Goal: Find contact information: Find contact information

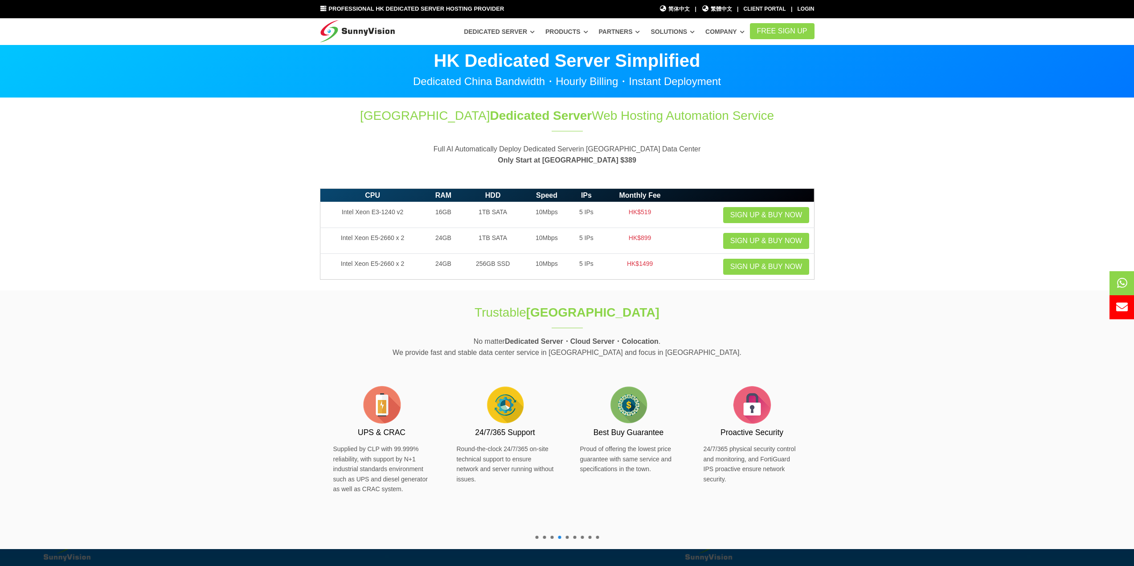
click at [359, 27] on img at bounding box center [357, 29] width 75 height 22
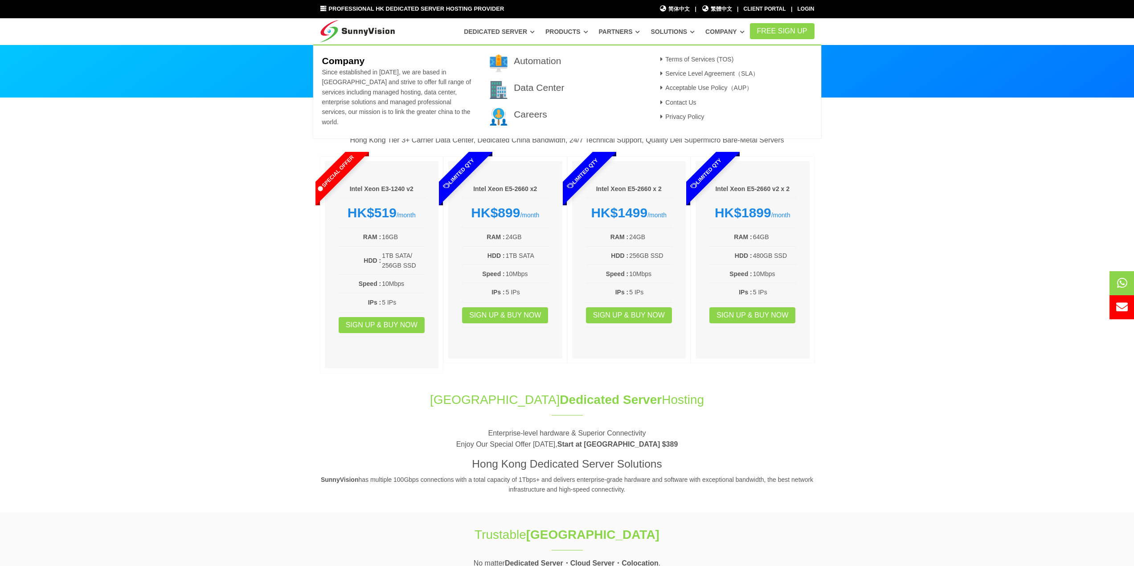
click at [742, 35] on link "Company" at bounding box center [725, 32] width 39 height 16
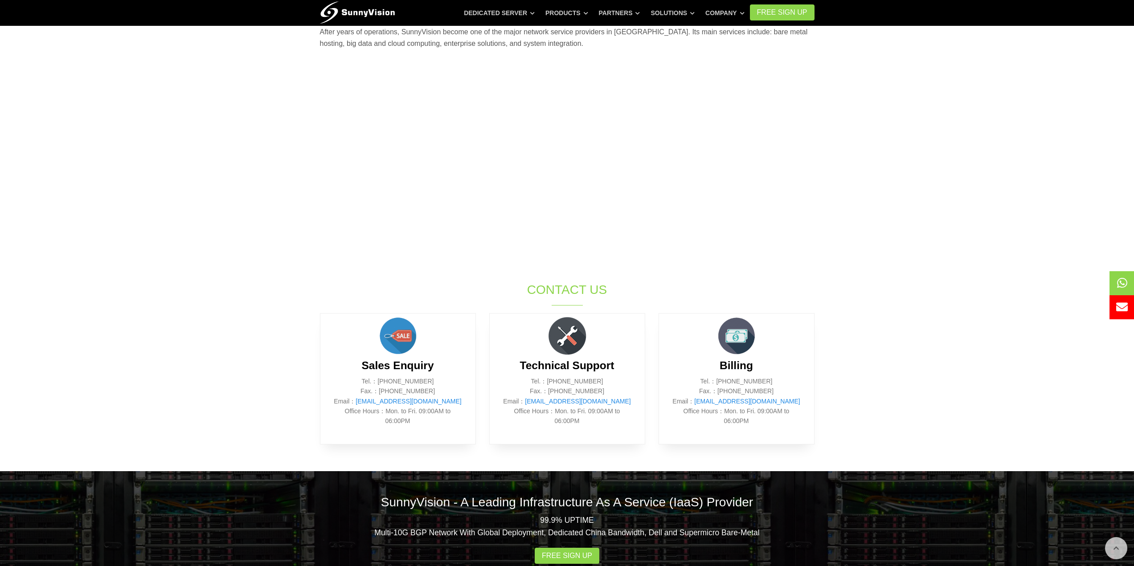
scroll to position [146, 0]
